Goal: Task Accomplishment & Management: Manage account settings

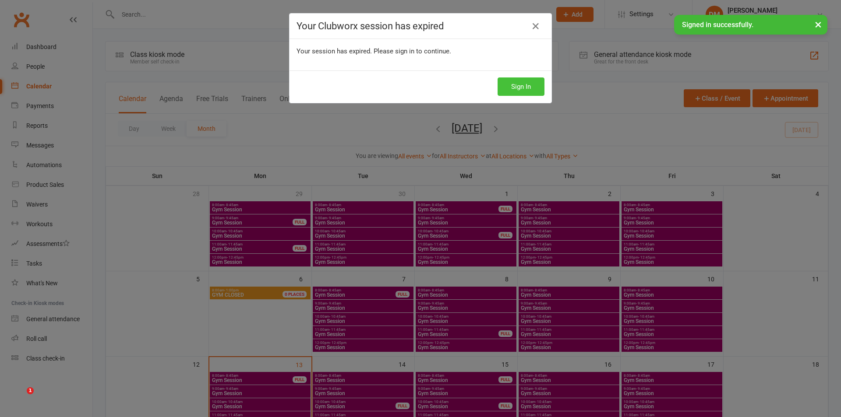
scroll to position [220, 0]
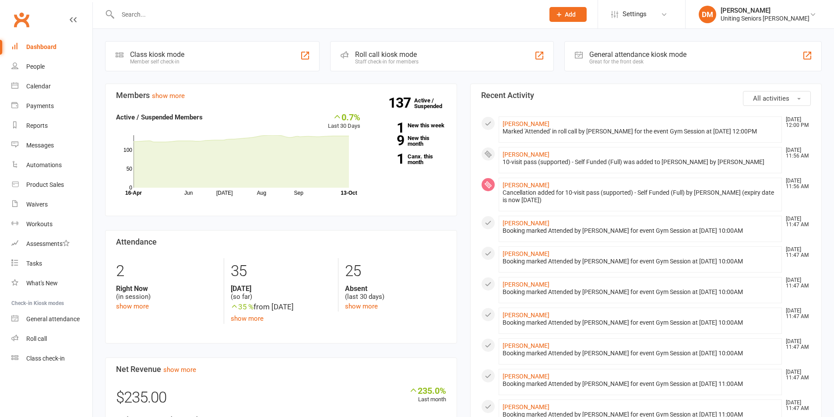
click at [154, 16] on input "text" at bounding box center [326, 14] width 423 height 12
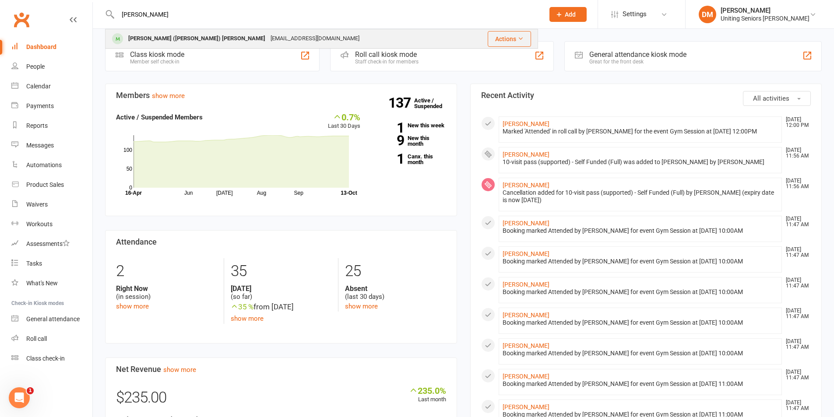
type input "barry"
click at [162, 43] on div "Barrington (Barry) Jarman" at bounding box center [197, 38] width 142 height 13
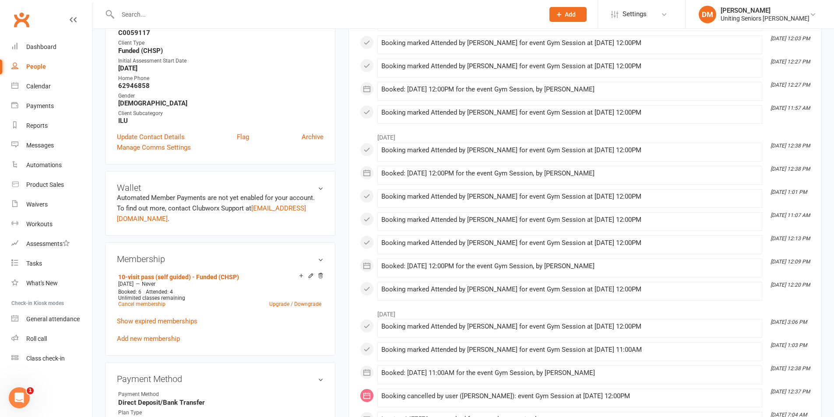
scroll to position [263, 0]
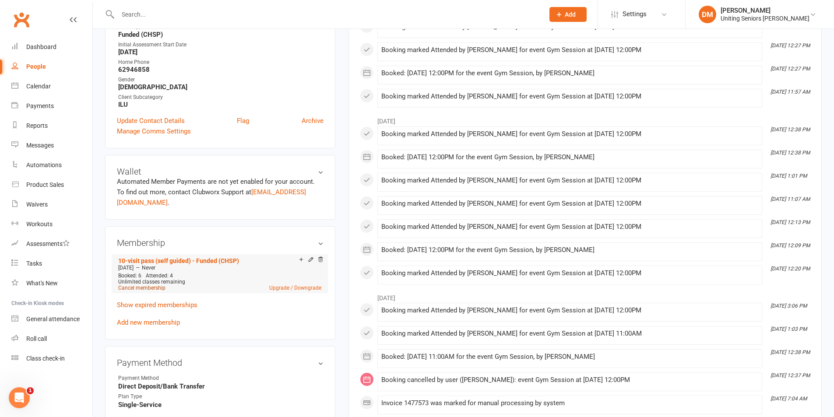
click at [152, 285] on link "Cancel membership" at bounding box center [141, 288] width 47 height 6
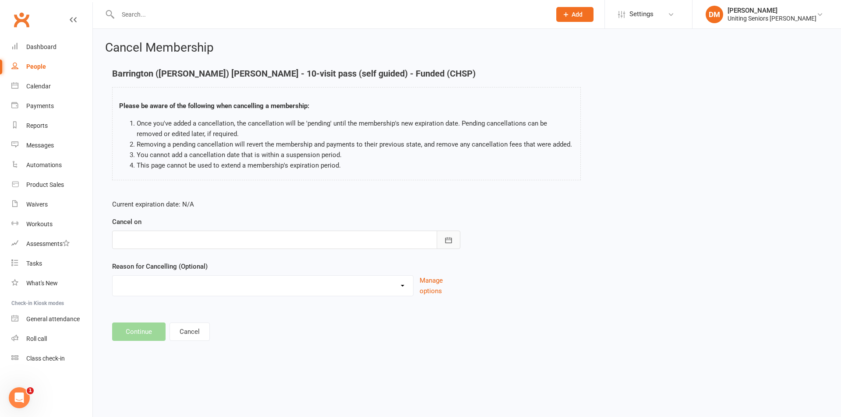
click at [452, 247] on button "button" at bounding box center [449, 240] width 24 height 18
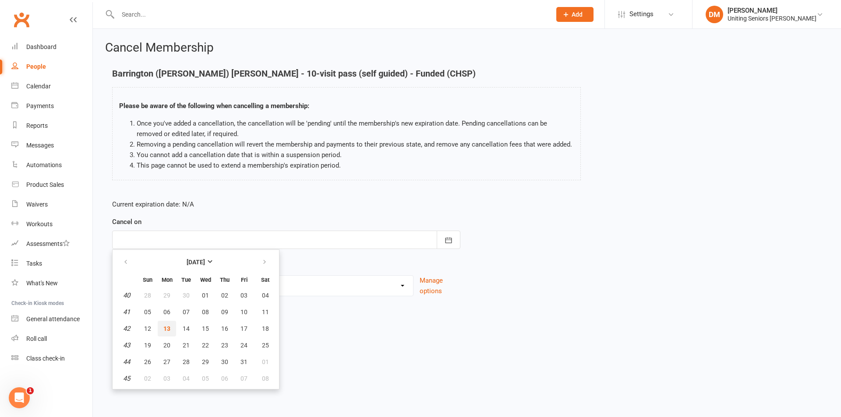
click at [166, 328] on span "13" at bounding box center [166, 328] width 7 height 7
type input "13 Oct 2025"
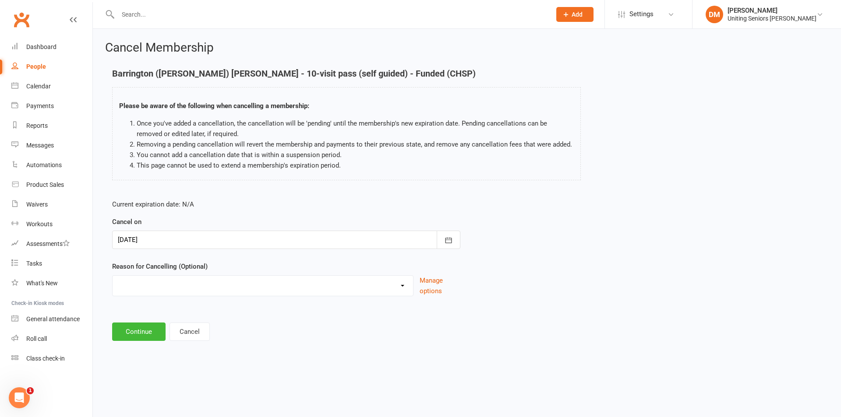
click at [186, 289] on select "Holiday Injury Other reason" at bounding box center [263, 285] width 300 height 18
select select "2"
click at [113, 276] on select "Holiday Injury Other reason" at bounding box center [263, 285] width 300 height 18
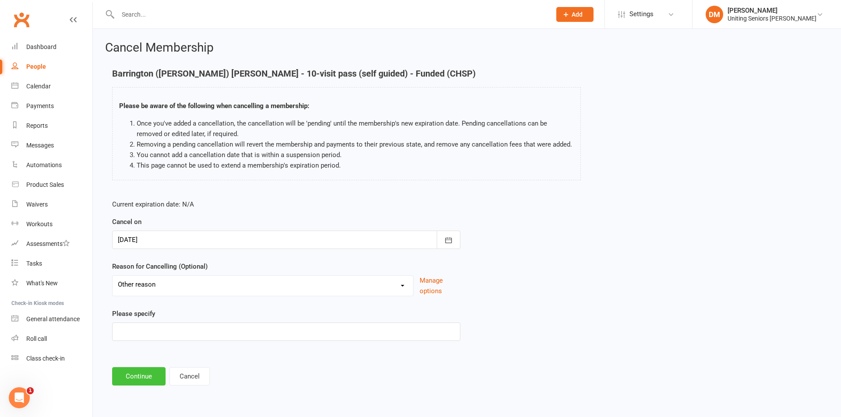
click at [152, 373] on button "Continue" at bounding box center [138, 376] width 53 height 18
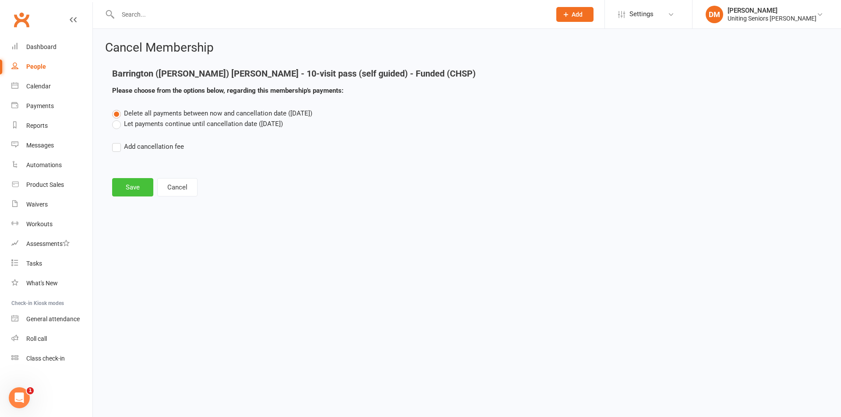
click at [130, 192] on button "Save" at bounding box center [132, 187] width 41 height 18
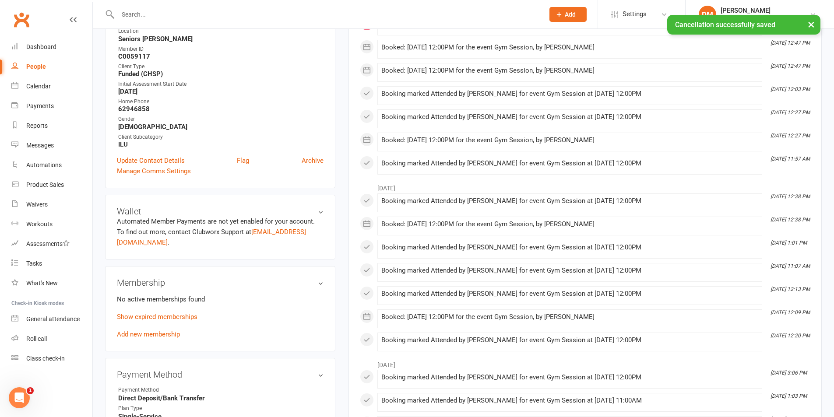
scroll to position [306, 0]
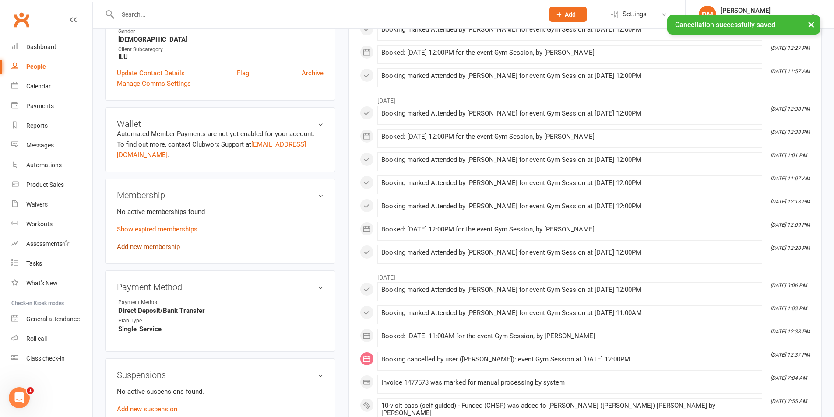
click at [141, 243] on link "Add new membership" at bounding box center [148, 247] width 63 height 8
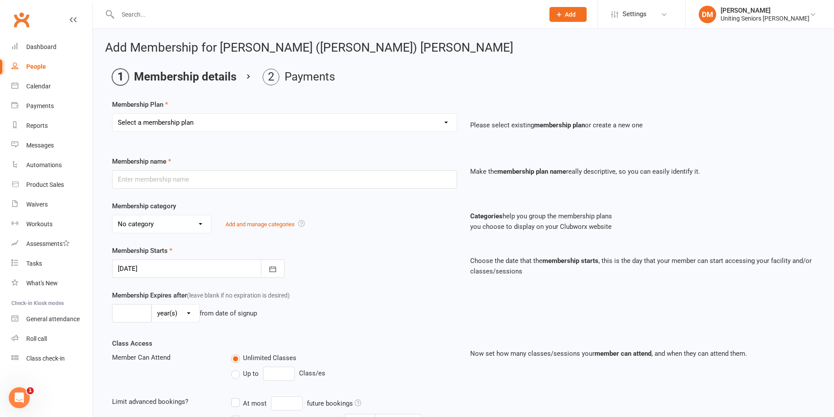
click at [301, 137] on div "Select a membership plan Create new Membership Plan Initial Assessment + Set Up…" at bounding box center [285, 128] width 358 height 31
click at [299, 132] on div "Select a membership plan Create new Membership Plan Initial Assessment + Set Up…" at bounding box center [285, 128] width 358 height 31
click at [296, 127] on select "Select a membership plan Create new Membership Plan Initial Assessment + Set Up…" at bounding box center [285, 123] width 344 height 18
select select "11"
click at [113, 114] on select "Select a membership plan Create new Membership Plan Initial Assessment + Set Up…" at bounding box center [285, 123] width 344 height 18
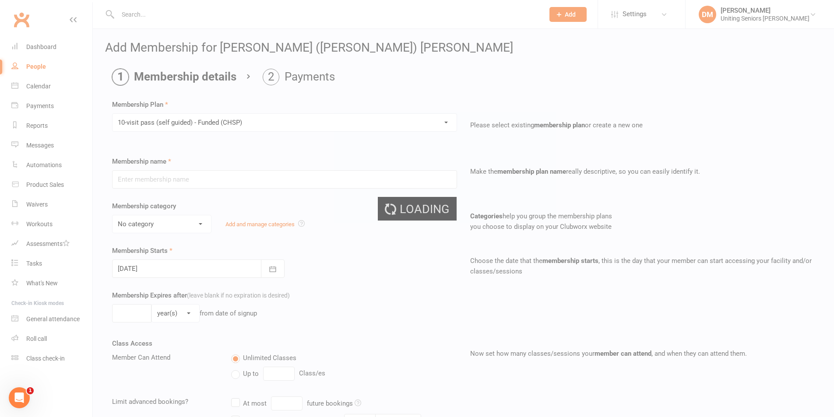
type input "10-visit pass (self guided) - Funded (CHSP)"
select select "0"
type input "0"
select select "2"
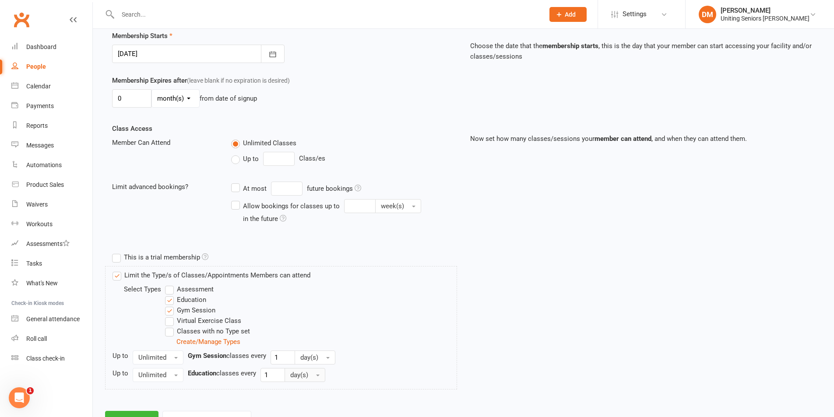
scroll to position [252, 0]
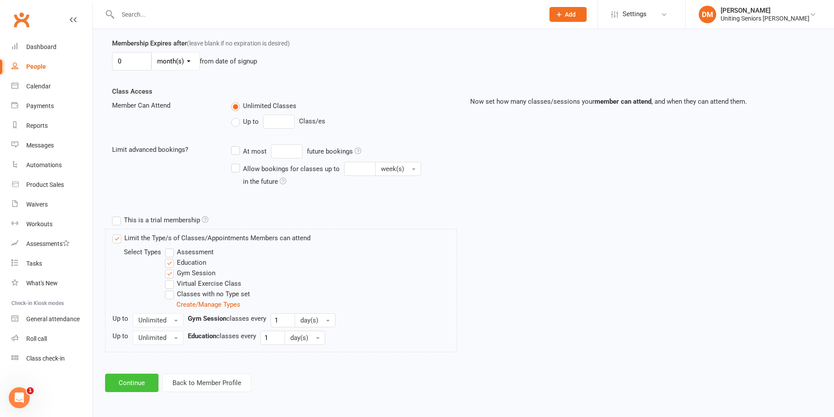
click at [140, 381] on button "Continue" at bounding box center [131, 383] width 53 height 18
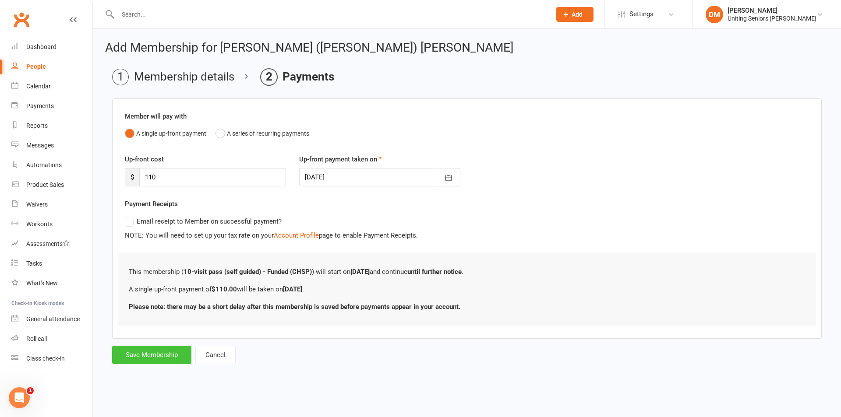
click at [143, 359] on button "Save Membership" at bounding box center [151, 355] width 79 height 18
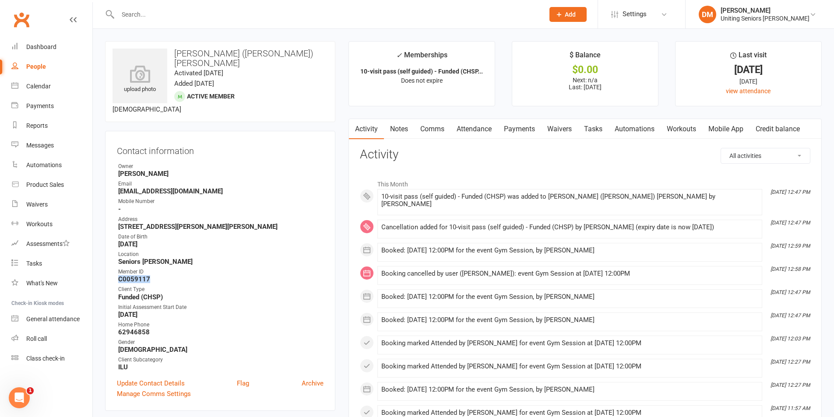
drag, startPoint x: 155, startPoint y: 270, endPoint x: 118, endPoint y: 267, distance: 36.4
click at [118, 275] on strong "C0059117" at bounding box center [220, 279] width 205 height 8
copy strong "C0059117"
